Goal: Transaction & Acquisition: Book appointment/travel/reservation

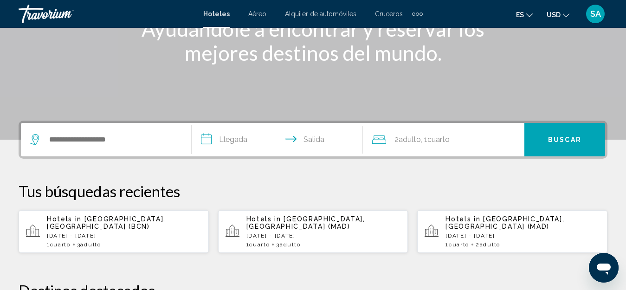
scroll to position [139, 0]
click at [210, 139] on input "**********" at bounding box center [279, 140] width 174 height 36
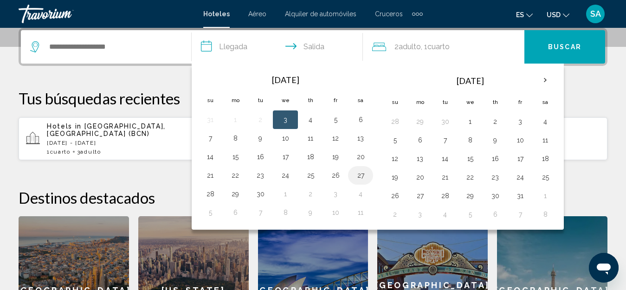
scroll to position [232, 0]
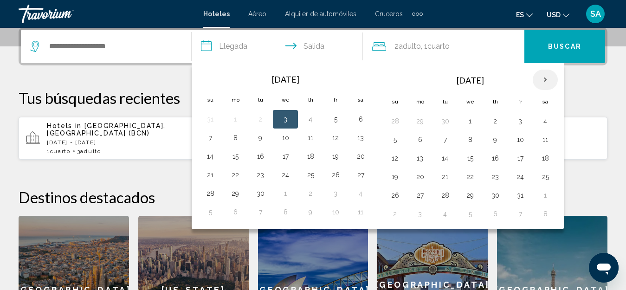
click at [544, 82] on th "Next month" at bounding box center [544, 80] width 25 height 20
click at [496, 195] on button "27" at bounding box center [494, 195] width 15 height 13
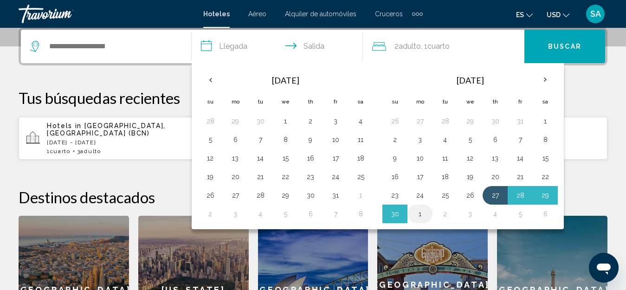
click at [420, 212] on button "1" at bounding box center [419, 213] width 15 height 13
type input "**********"
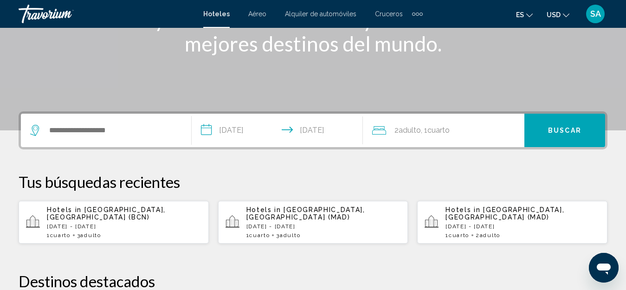
scroll to position [139, 0]
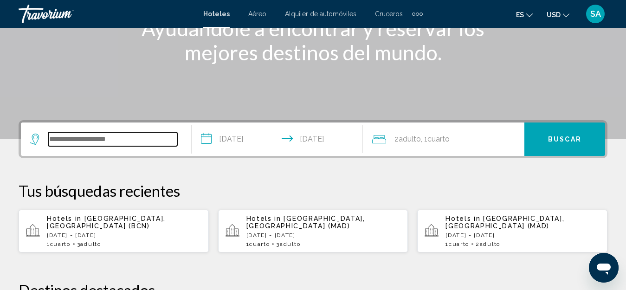
click at [99, 138] on input "Search widget" at bounding box center [112, 139] width 129 height 14
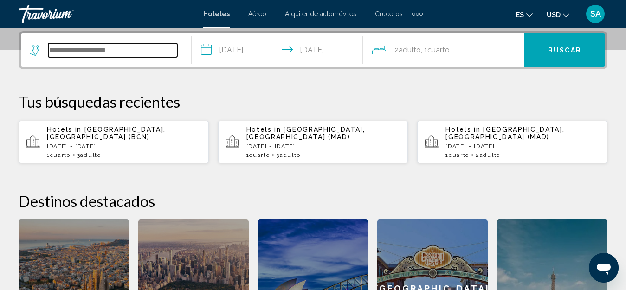
scroll to position [229, 0]
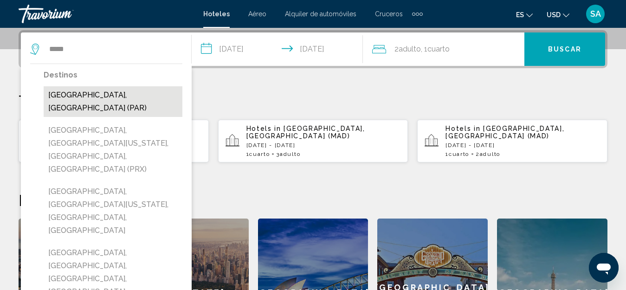
click at [87, 97] on button "[GEOGRAPHIC_DATA], [GEOGRAPHIC_DATA] (PAR)" at bounding box center [113, 101] width 139 height 31
type input "**********"
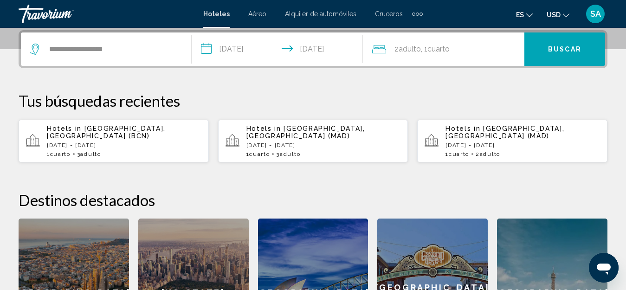
click at [394, 46] on span "2 Adulto Adulto" at bounding box center [407, 49] width 26 height 13
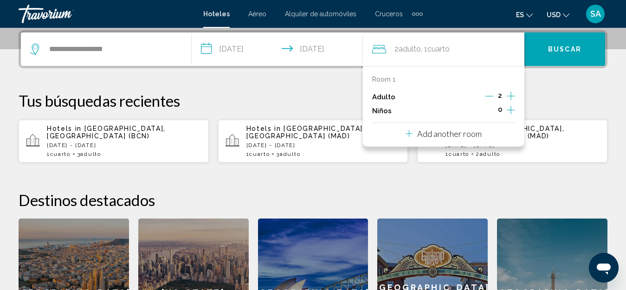
click at [548, 89] on div "**********" at bounding box center [313, 198] width 626 height 337
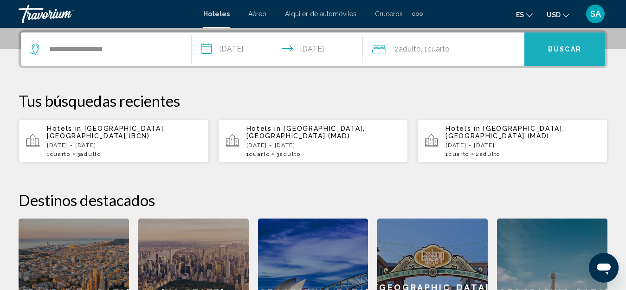
click at [551, 46] on span "Buscar" at bounding box center [564, 49] width 33 height 7
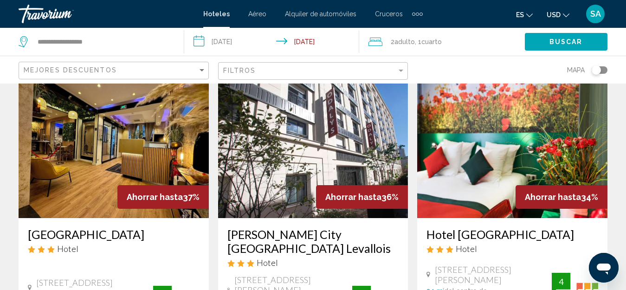
scroll to position [1252, 0]
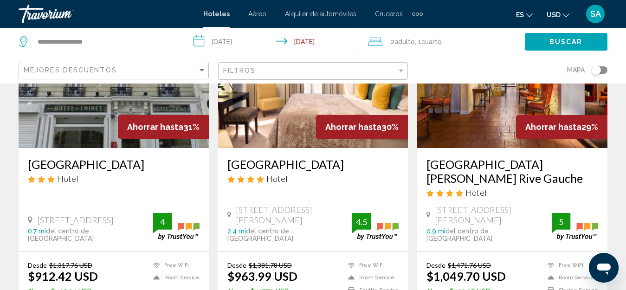
scroll to position [464, 0]
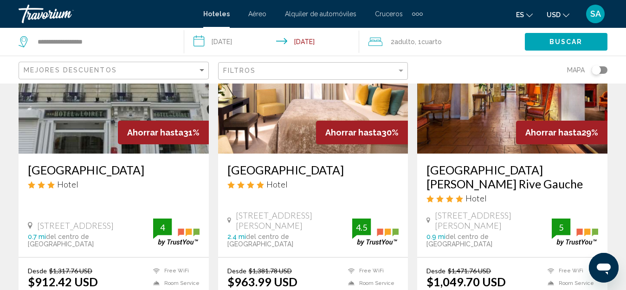
click at [486, 124] on img "Main content" at bounding box center [512, 79] width 190 height 148
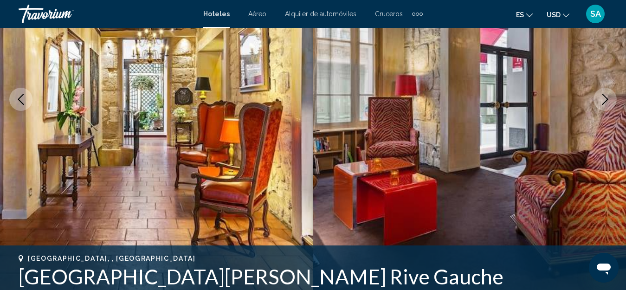
scroll to position [103, 0]
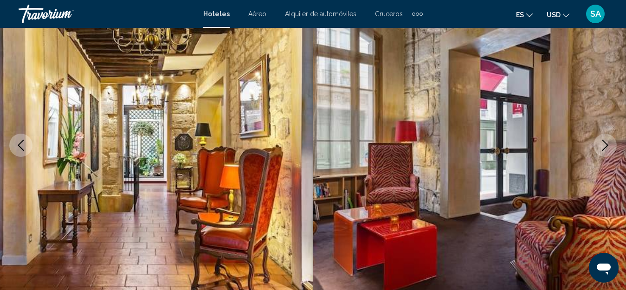
click at [605, 143] on icon "Next image" at bounding box center [605, 145] width 6 height 11
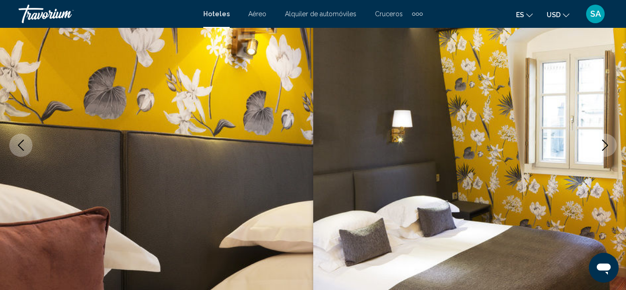
click at [606, 143] on icon "Next image" at bounding box center [605, 145] width 6 height 11
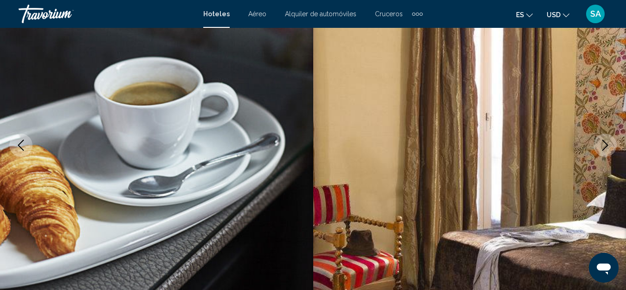
click at [606, 143] on icon "Next image" at bounding box center [605, 145] width 6 height 11
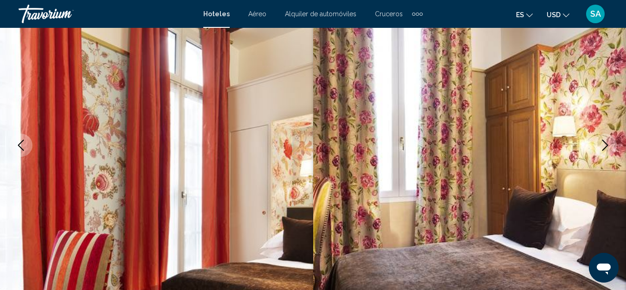
click at [606, 143] on icon "Next image" at bounding box center [605, 145] width 6 height 11
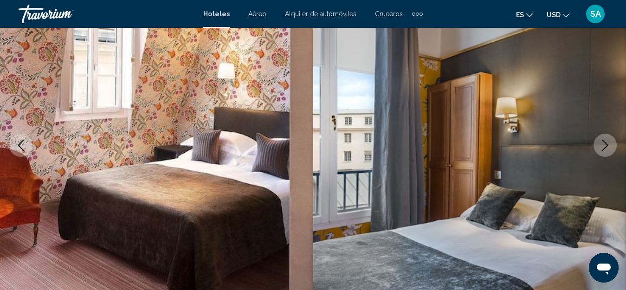
click at [606, 143] on icon "Next image" at bounding box center [604, 145] width 11 height 11
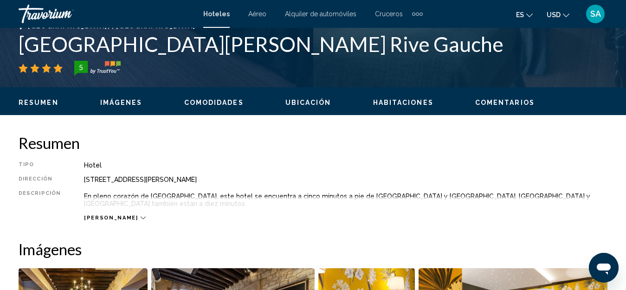
scroll to position [149, 0]
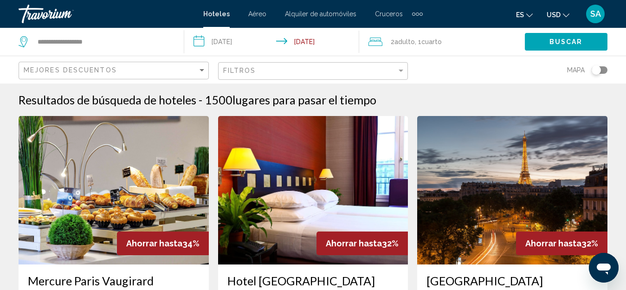
click at [363, 75] on div "Filtros" at bounding box center [314, 71] width 182 height 17
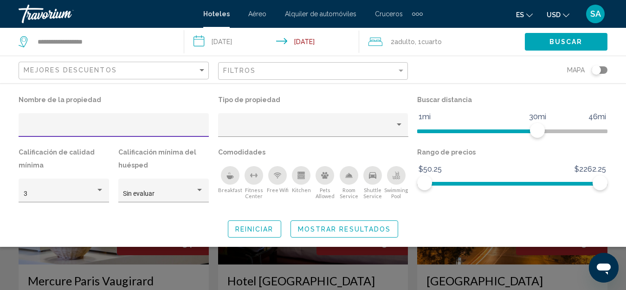
click at [51, 129] on input "Hotel Filters" at bounding box center [114, 128] width 180 height 7
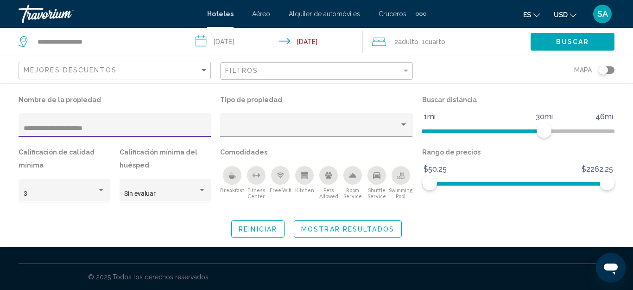
type input "**********"
click at [390, 230] on span "Mostrar resultados" at bounding box center [347, 228] width 93 height 7
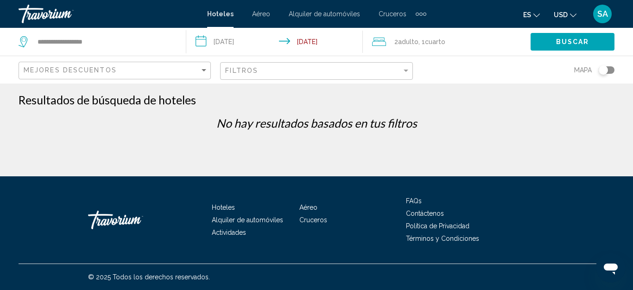
click at [612, 72] on div "Toggle map" at bounding box center [607, 69] width 16 height 7
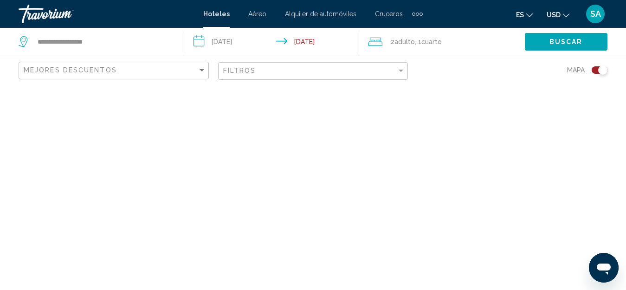
click at [598, 68] on div "Toggle map" at bounding box center [602, 69] width 9 height 9
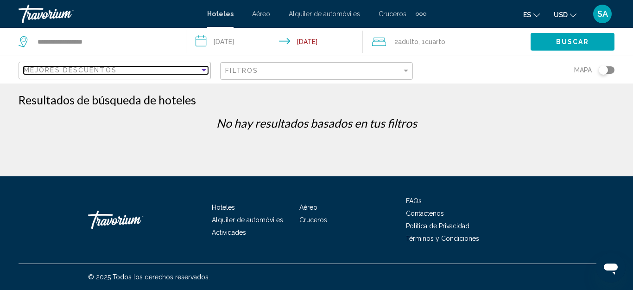
click at [198, 72] on div "Mejores descuentos" at bounding box center [112, 69] width 176 height 7
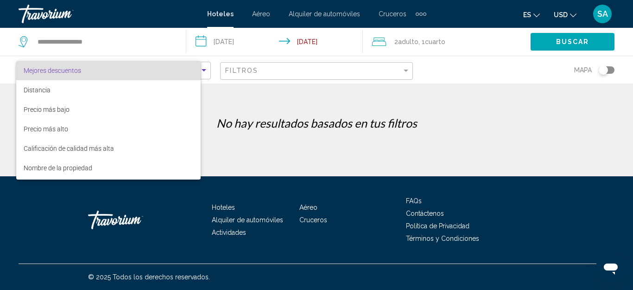
click at [201, 70] on mat-option "Mejores descuentos" at bounding box center [108, 70] width 185 height 19
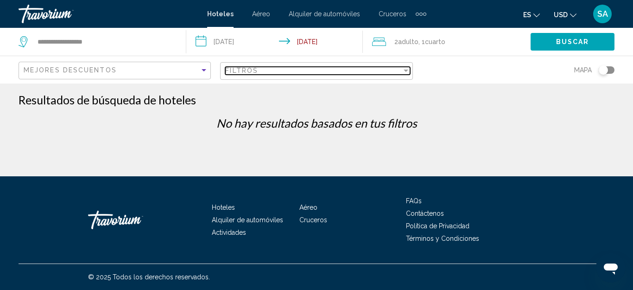
click at [406, 70] on div "Filter" at bounding box center [406, 71] width 5 height 2
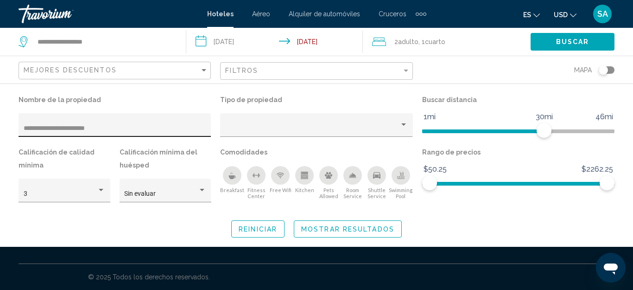
drag, startPoint x: 115, startPoint y: 134, endPoint x: 31, endPoint y: 128, distance: 85.1
click at [27, 128] on div "**********" at bounding box center [115, 127] width 183 height 19
drag, startPoint x: 94, startPoint y: 128, endPoint x: 0, endPoint y: 134, distance: 93.9
click at [0, 134] on div "**********" at bounding box center [316, 165] width 633 height 144
type input "*"
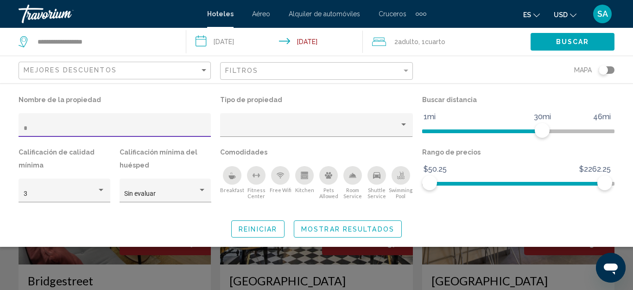
click at [32, 127] on input "*" at bounding box center [115, 128] width 183 height 7
click at [323, 232] on span "Mostrar resultados" at bounding box center [344, 228] width 93 height 7
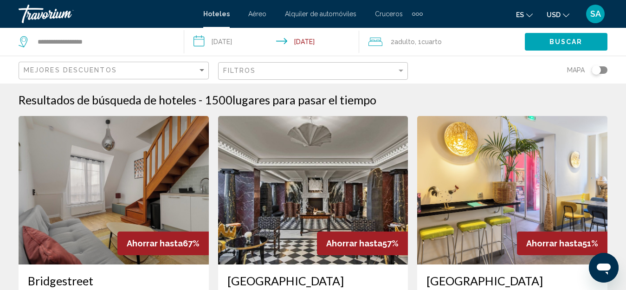
click at [603, 70] on div "Toggle map" at bounding box center [599, 69] width 16 height 7
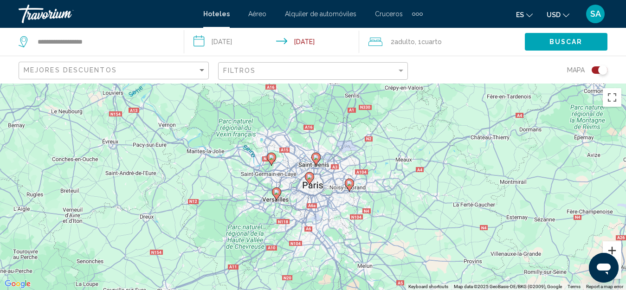
click at [620, 249] on button "Zoom in" at bounding box center [611, 250] width 19 height 19
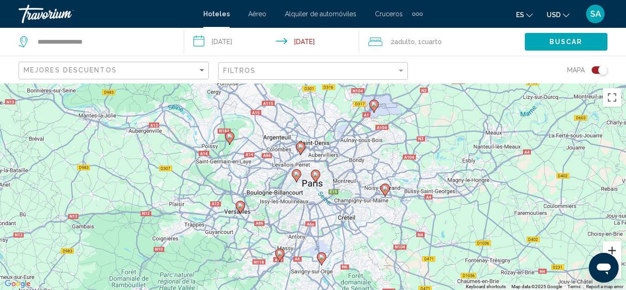
click at [615, 246] on button "Zoom in" at bounding box center [611, 250] width 19 height 19
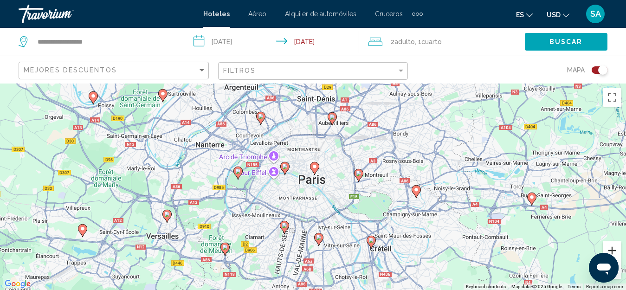
click at [615, 246] on button "Zoom in" at bounding box center [611, 250] width 19 height 19
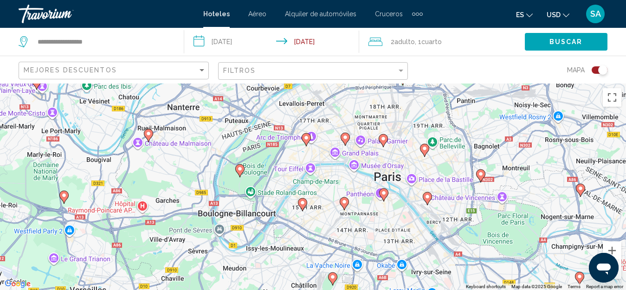
drag, startPoint x: 243, startPoint y: 193, endPoint x: 321, endPoint y: 198, distance: 78.0
click at [321, 198] on div "To activate drag with keyboard, press Alt + Enter. Once in keyboard drag state,…" at bounding box center [313, 186] width 626 height 206
click at [612, 248] on button "Zoom in" at bounding box center [611, 250] width 19 height 19
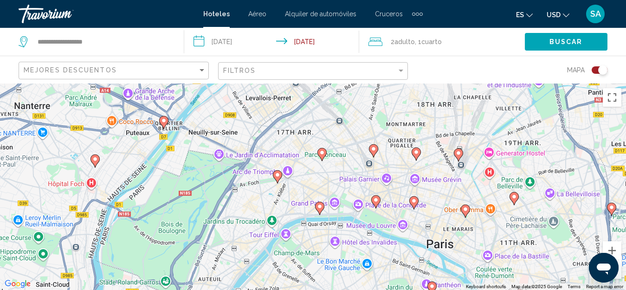
drag, startPoint x: 329, startPoint y: 159, endPoint x: 309, endPoint y: 238, distance: 81.9
click at [309, 238] on div "To activate drag with keyboard, press Alt + Enter. Once in keyboard drag state,…" at bounding box center [313, 186] width 626 height 206
click at [613, 247] on button "Zoom in" at bounding box center [611, 250] width 19 height 19
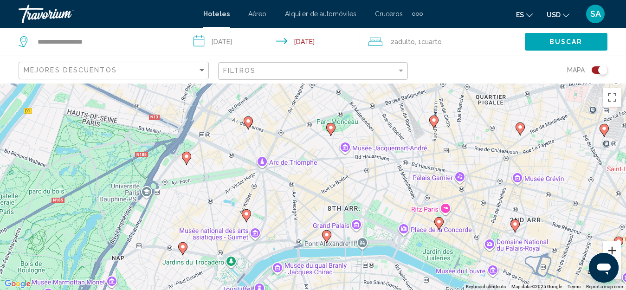
click at [613, 247] on button "Zoom in" at bounding box center [611, 250] width 19 height 19
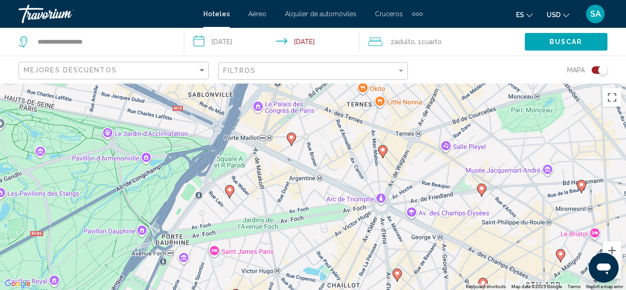
drag, startPoint x: 182, startPoint y: 174, endPoint x: 354, endPoint y: 230, distance: 180.4
click at [354, 230] on div "To activate drag with keyboard, press Alt + Enter. Once in keyboard drag state,…" at bounding box center [313, 186] width 626 height 206
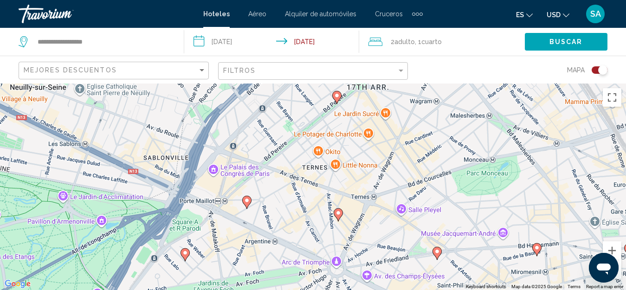
drag, startPoint x: 275, startPoint y: 177, endPoint x: 230, endPoint y: 242, distance: 78.7
click at [230, 242] on div "To activate drag with keyboard, press Alt + Enter. Once in keyboard drag state,…" at bounding box center [313, 186] width 626 height 206
click at [246, 201] on image "Main content" at bounding box center [247, 201] width 6 height 6
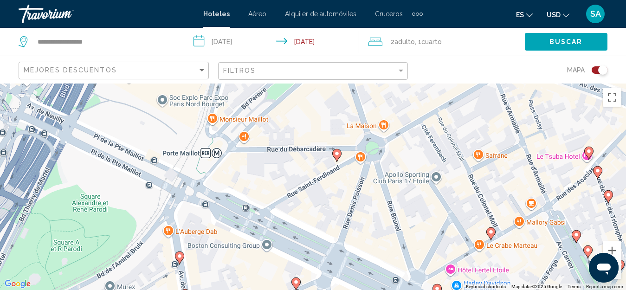
click at [336, 154] on image "Main content" at bounding box center [337, 154] width 6 height 6
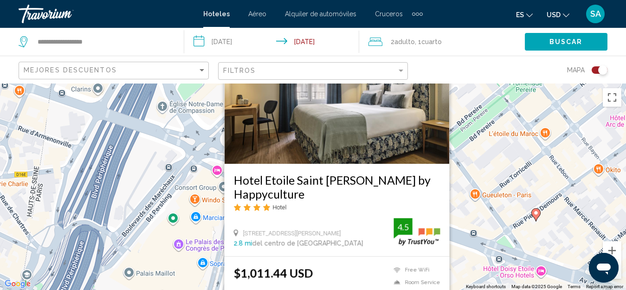
click at [475, 224] on div "To navigate, press the arrow keys. To activate drag with keyboard, press Alt + …" at bounding box center [313, 186] width 626 height 206
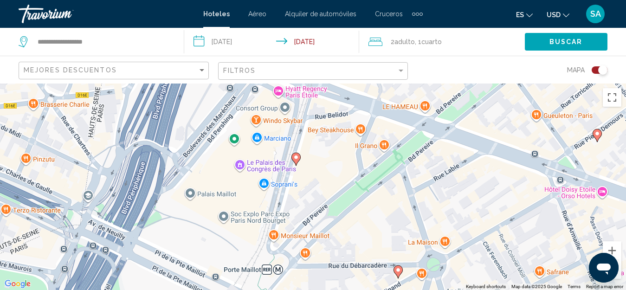
drag, startPoint x: 317, startPoint y: 151, endPoint x: 321, endPoint y: 141, distance: 11.0
click at [321, 141] on div "To navigate, press the arrow keys. To activate drag with keyboard, press Alt + …" at bounding box center [313, 186] width 626 height 206
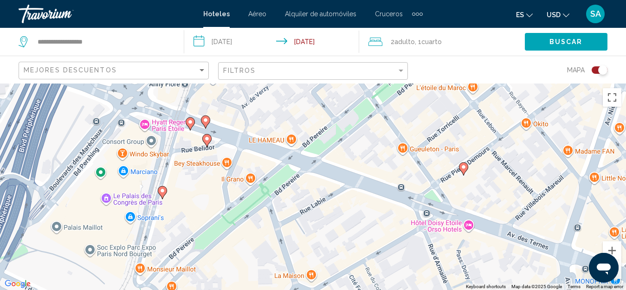
drag, startPoint x: 378, startPoint y: 235, endPoint x: 244, endPoint y: 265, distance: 136.9
click at [244, 270] on div "To navigate, press the arrow keys. To activate drag with keyboard, press Alt + …" at bounding box center [313, 186] width 626 height 206
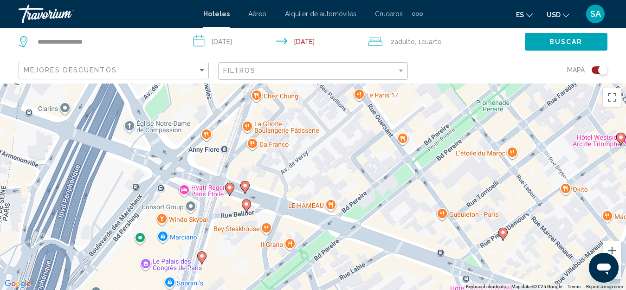
drag, startPoint x: 291, startPoint y: 186, endPoint x: 329, endPoint y: 222, distance: 52.2
click at [329, 222] on div "To navigate, press the arrow keys. To activate drag with keyboard, press Alt + …" at bounding box center [313, 186] width 626 height 206
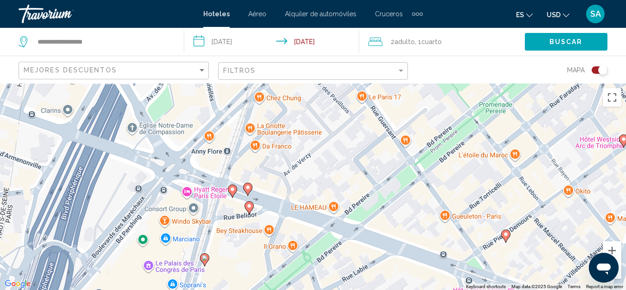
click at [251, 207] on image "Main content" at bounding box center [249, 206] width 6 height 6
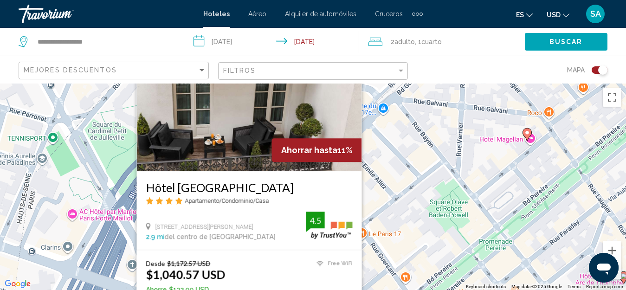
click at [423, 247] on div "To activate drag with keyboard, press Alt + Enter. Once in keyboard drag state,…" at bounding box center [313, 186] width 626 height 206
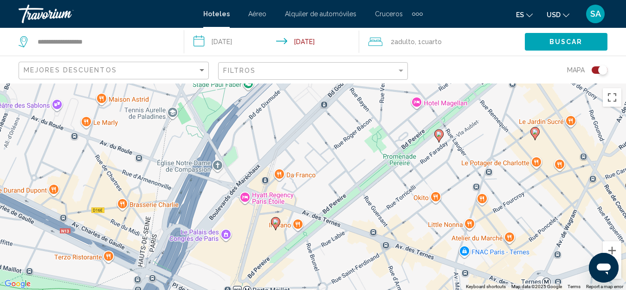
drag, startPoint x: 273, startPoint y: 227, endPoint x: 276, endPoint y: 163, distance: 64.1
click at [276, 163] on div "To activate drag with keyboard, press Alt + Enter. Once in keyboard drag state,…" at bounding box center [313, 186] width 626 height 206
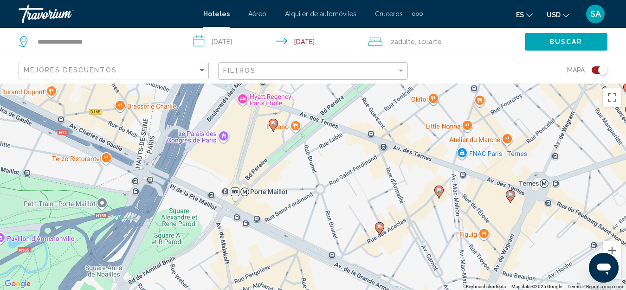
drag, startPoint x: 433, startPoint y: 269, endPoint x: 429, endPoint y: 171, distance: 98.8
click at [429, 171] on div "To activate drag with keyboard, press Alt + Enter. Once in keyboard drag state,…" at bounding box center [313, 186] width 626 height 206
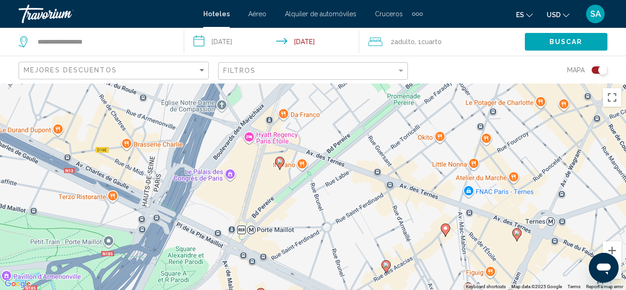
drag, startPoint x: 331, startPoint y: 158, endPoint x: 334, endPoint y: 198, distance: 40.9
click at [335, 198] on div "To activate drag with keyboard, press Alt + Enter. Once in keyboard drag state,…" at bounding box center [313, 186] width 626 height 206
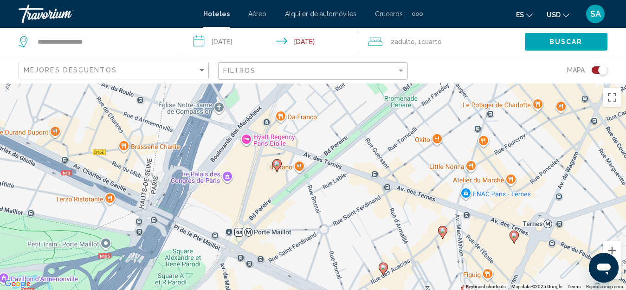
click at [246, 140] on div "To activate drag with keyboard, press Alt + Enter. Once in keyboard drag state,…" at bounding box center [313, 186] width 626 height 206
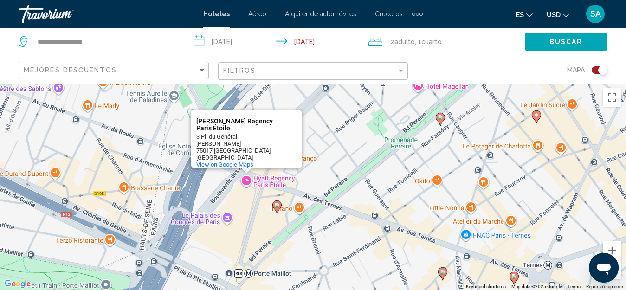
click at [326, 179] on div "To activate drag with keyboard, press Alt + Enter. Once in keyboard drag state,…" at bounding box center [313, 186] width 626 height 206
click at [277, 205] on image "Main content" at bounding box center [277, 205] width 6 height 6
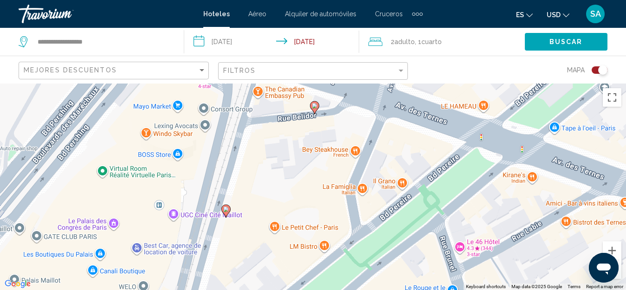
click at [314, 106] on image "Main content" at bounding box center [315, 106] width 6 height 6
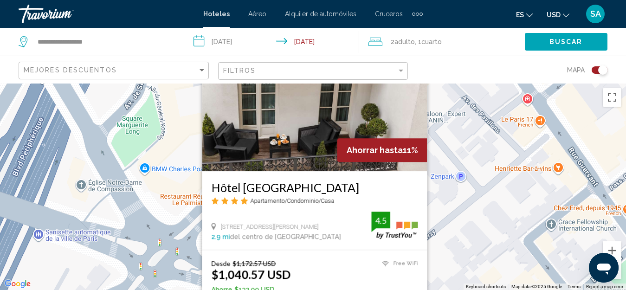
click at [461, 227] on div "To activate drag with keyboard, press Alt + Enter. Once in keyboard drag state,…" at bounding box center [313, 186] width 626 height 206
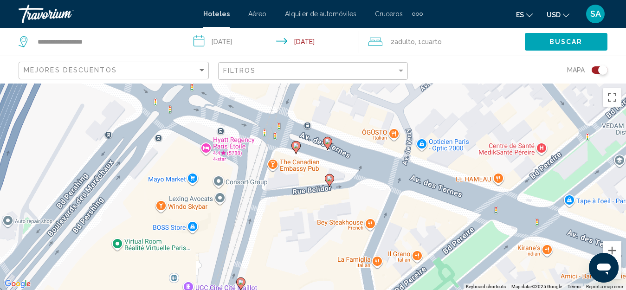
drag, startPoint x: 408, startPoint y: 236, endPoint x: 423, endPoint y: 102, distance: 134.9
click at [423, 102] on div "To activate drag with keyboard, press Alt + Enter. Once in keyboard drag state,…" at bounding box center [313, 186] width 626 height 206
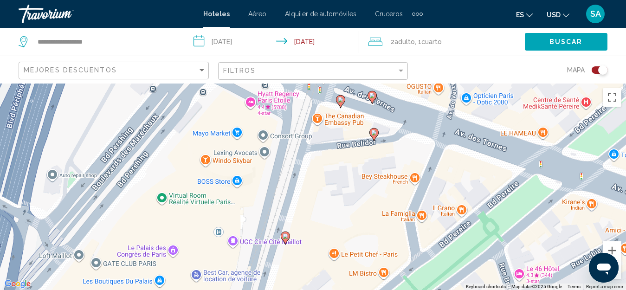
drag, startPoint x: 313, startPoint y: 244, endPoint x: 359, endPoint y: 205, distance: 60.9
click at [365, 192] on div "To activate drag with keyboard, press Alt + Enter. Once in keyboard drag state,…" at bounding box center [313, 186] width 626 height 206
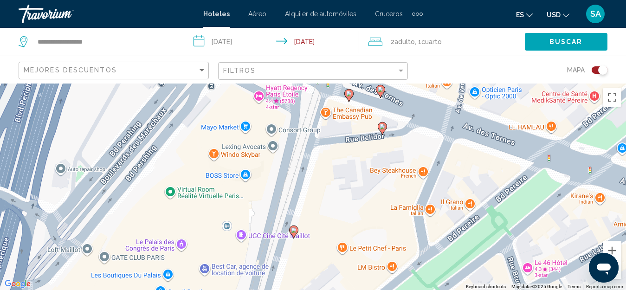
click at [292, 231] on image "Main content" at bounding box center [294, 230] width 6 height 6
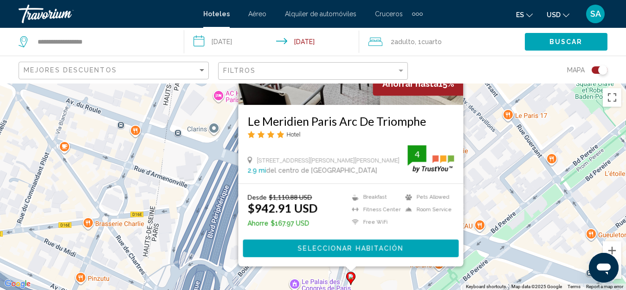
click at [334, 94] on img "Main content" at bounding box center [350, 30] width 225 height 148
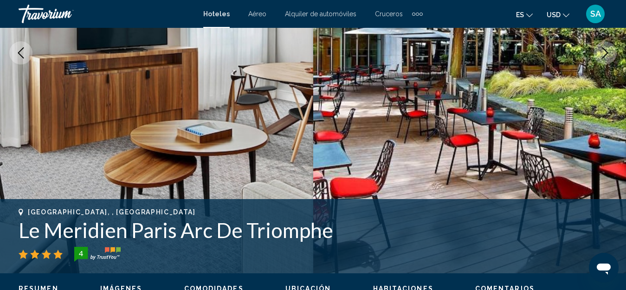
scroll to position [196, 0]
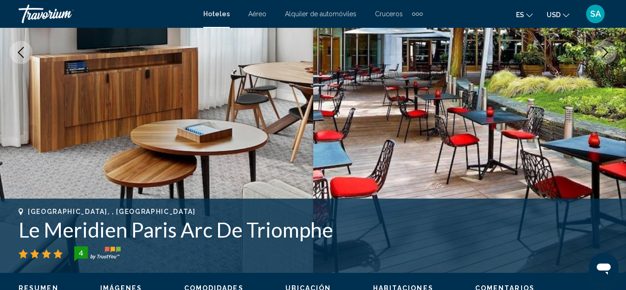
click at [600, 51] on icon "Next image" at bounding box center [604, 52] width 11 height 11
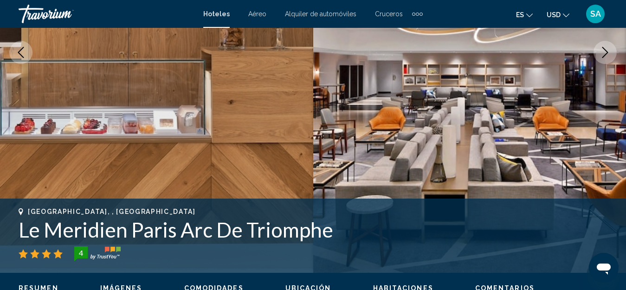
click at [598, 51] on button "Next image" at bounding box center [604, 52] width 23 height 23
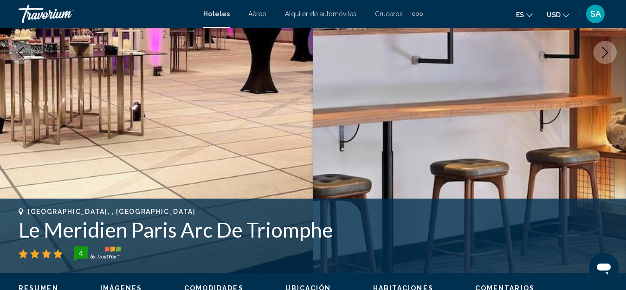
click at [602, 53] on icon "Next image" at bounding box center [604, 52] width 11 height 11
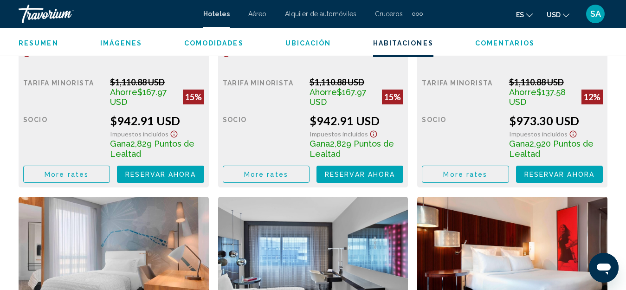
scroll to position [1634, 0]
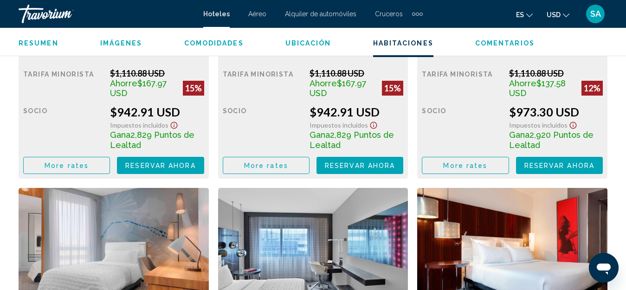
click at [195, 162] on span "Reservar ahora" at bounding box center [160, 165] width 70 height 7
